Goal: Information Seeking & Learning: Find specific fact

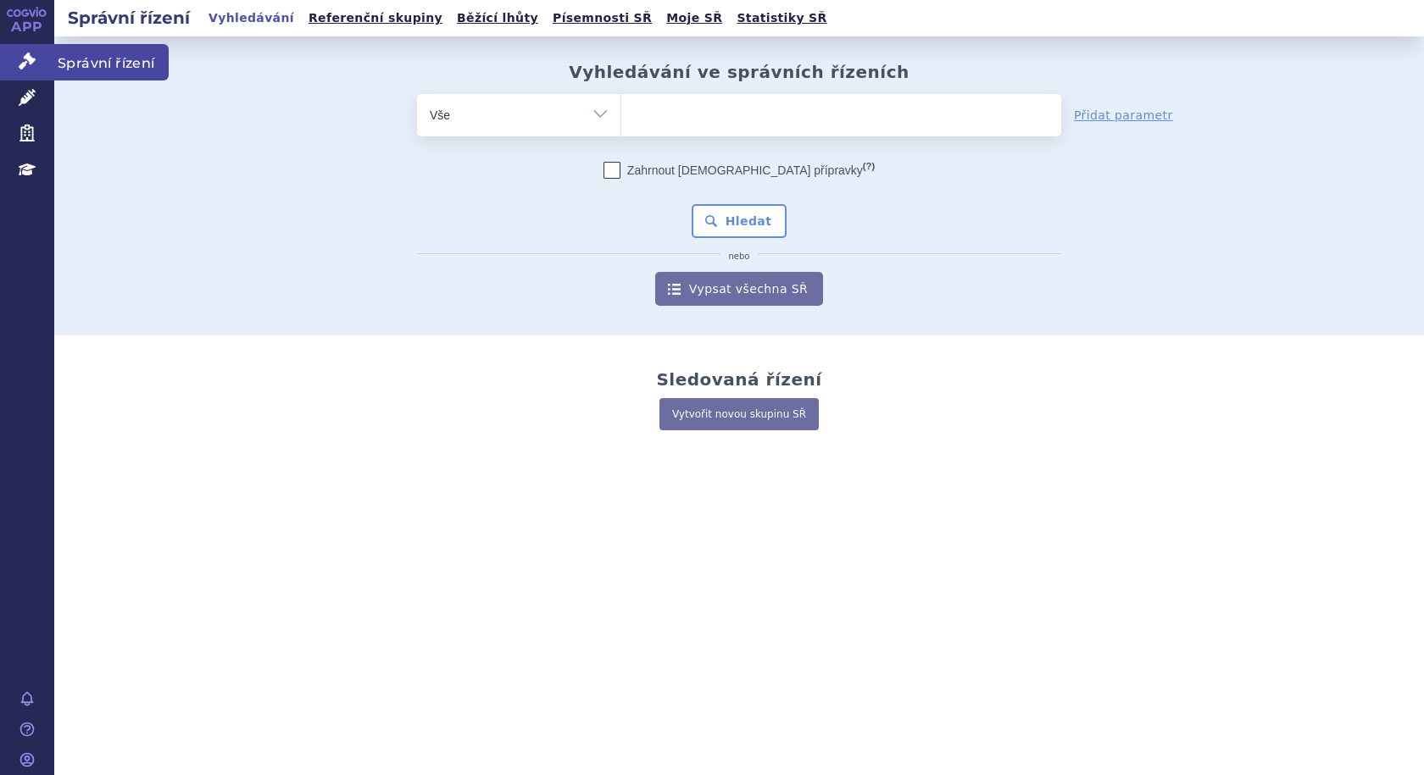
click at [83, 67] on span "Správní řízení" at bounding box center [111, 62] width 114 height 36
click at [652, 122] on ul at bounding box center [841, 112] width 440 height 36
click at [621, 122] on select at bounding box center [620, 114] width 1 height 42
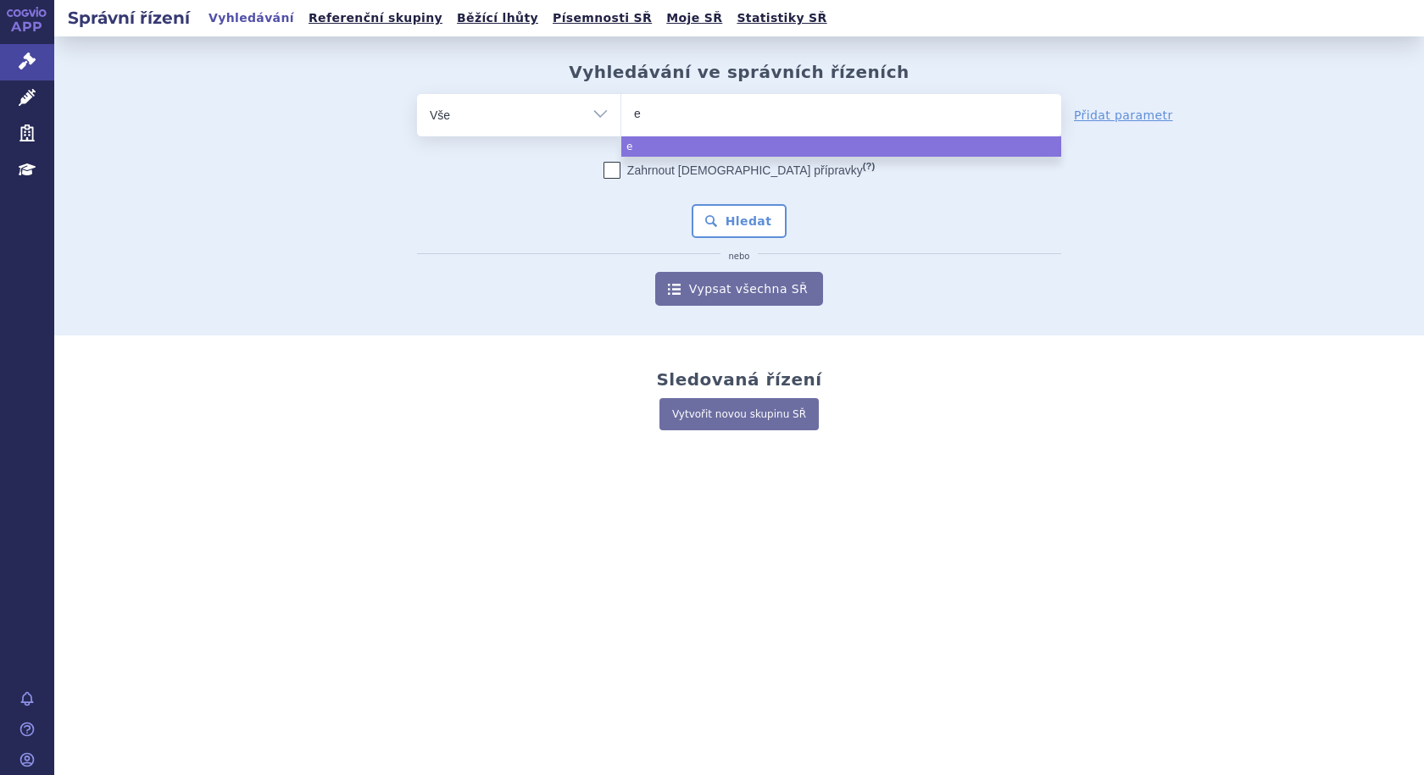
type input "ey"
type input "eyl"
type input "eyle"
type input "[MEDICAL_DATA]"
select select "eylea"
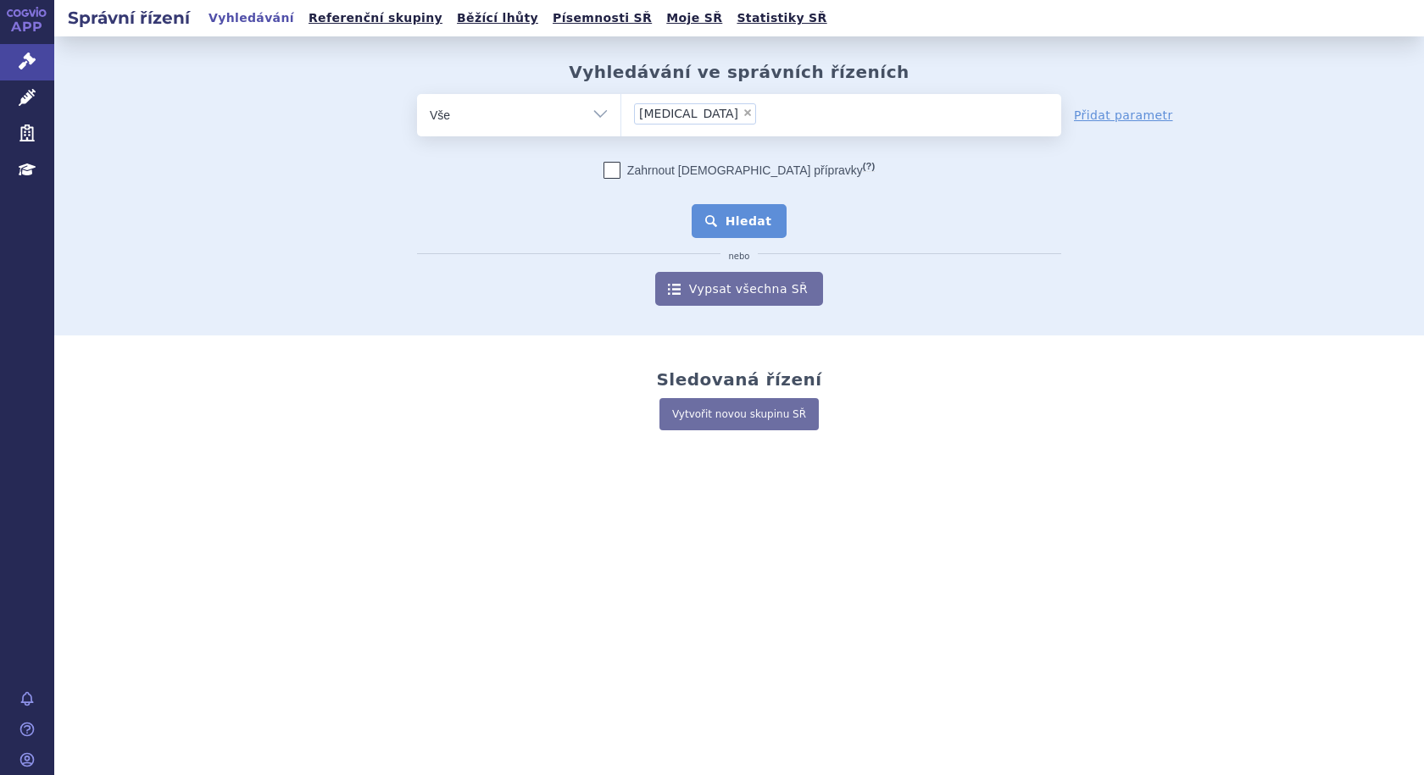
click at [735, 225] on button "Hledat" at bounding box center [739, 221] width 96 height 34
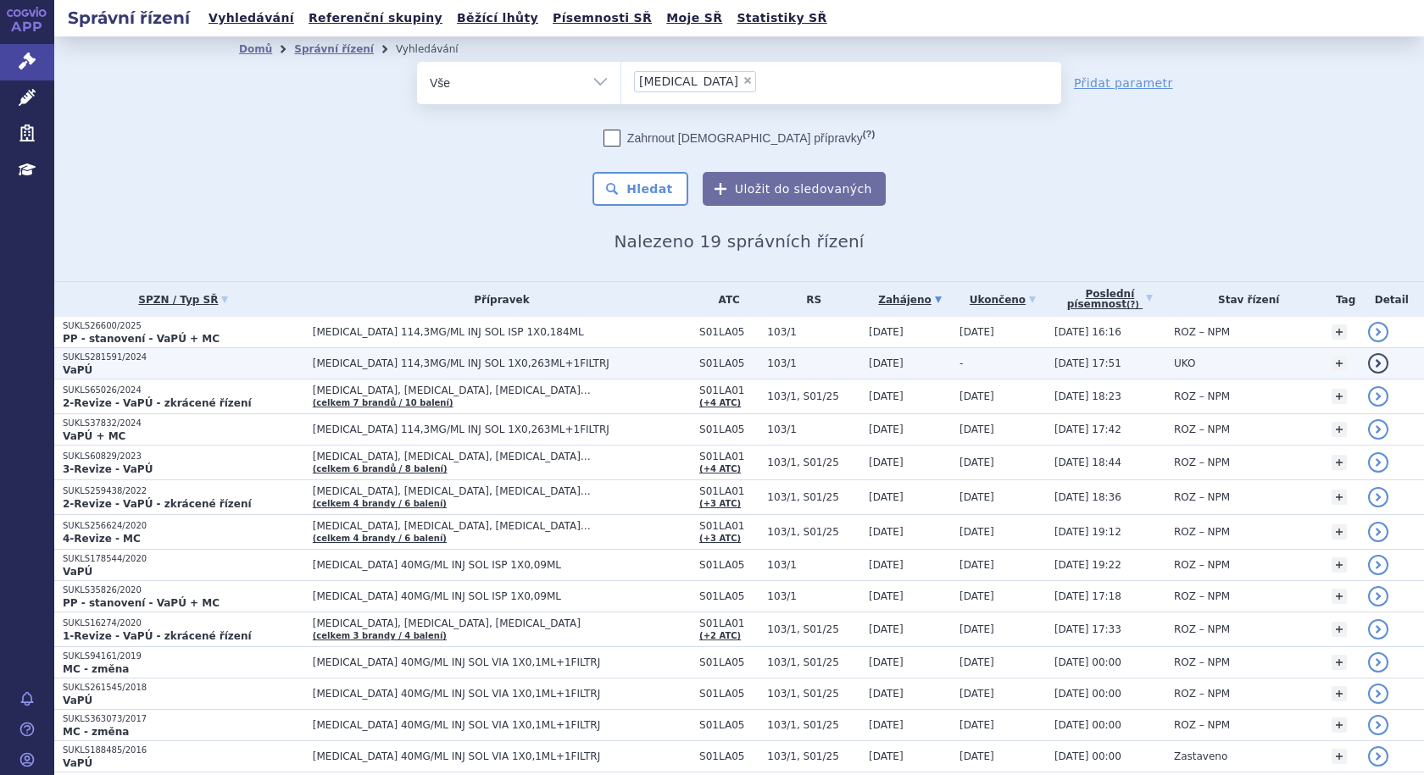
click at [448, 364] on span "[MEDICAL_DATA] 114,3MG/ML INJ SOL 1X0,263ML+1FILTRJ" at bounding box center [502, 364] width 378 height 12
click at [480, 358] on span "[MEDICAL_DATA] 114,3MG/ML INJ SOL 1X0,263ML+1FILTRJ" at bounding box center [502, 364] width 378 height 12
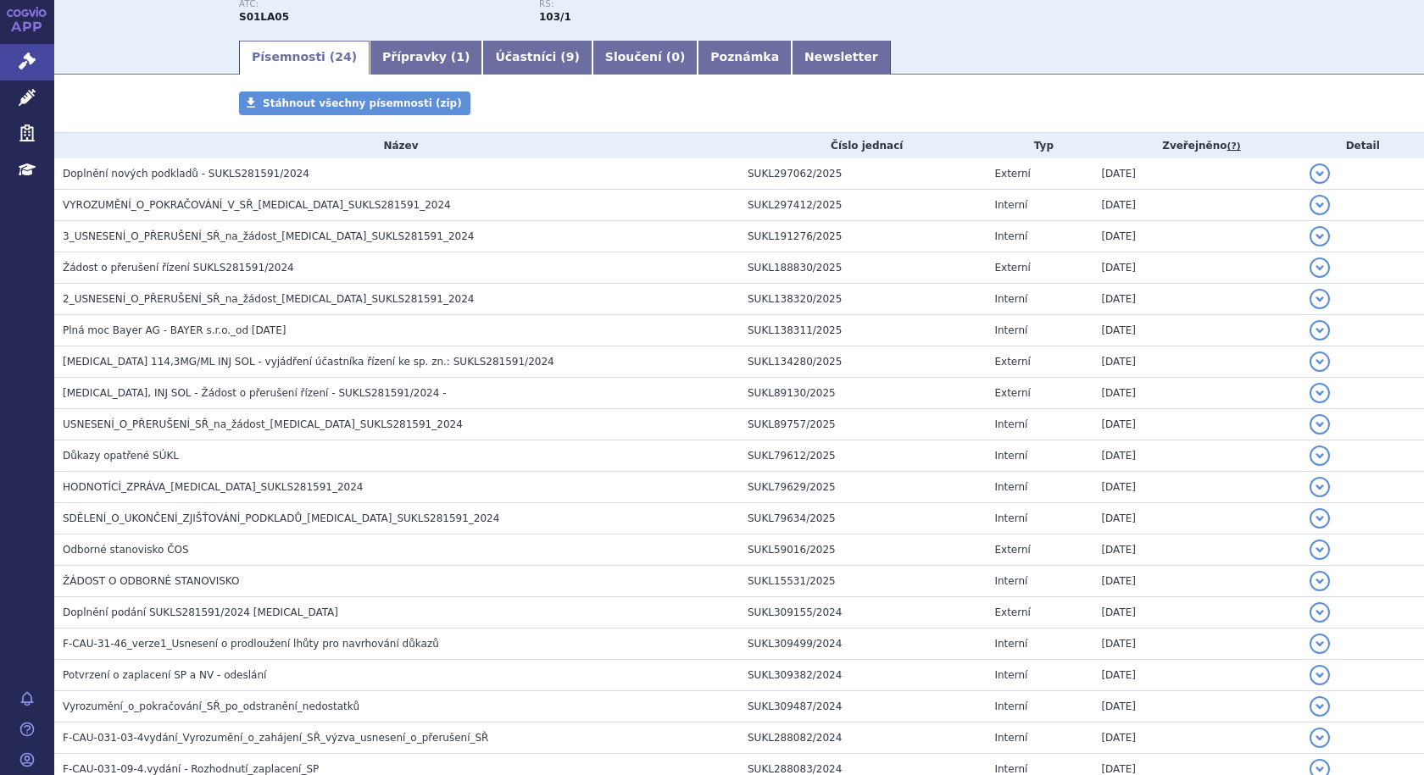
scroll to position [215, 0]
